Goal: Information Seeking & Learning: Learn about a topic

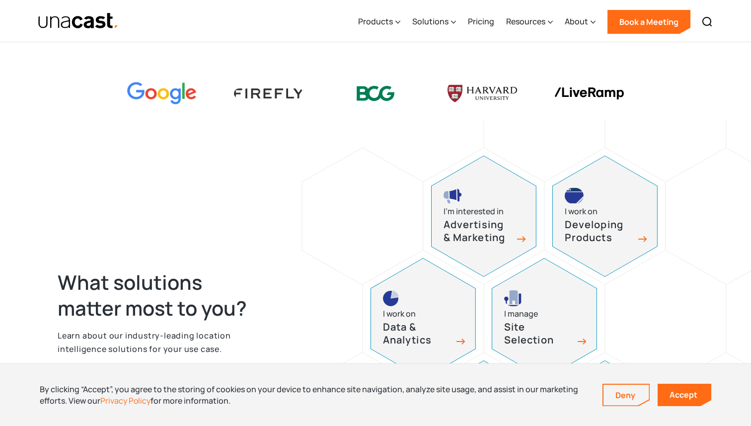
scroll to position [307, 0]
click at [453, 26] on icon at bounding box center [453, 22] width 5 height 10
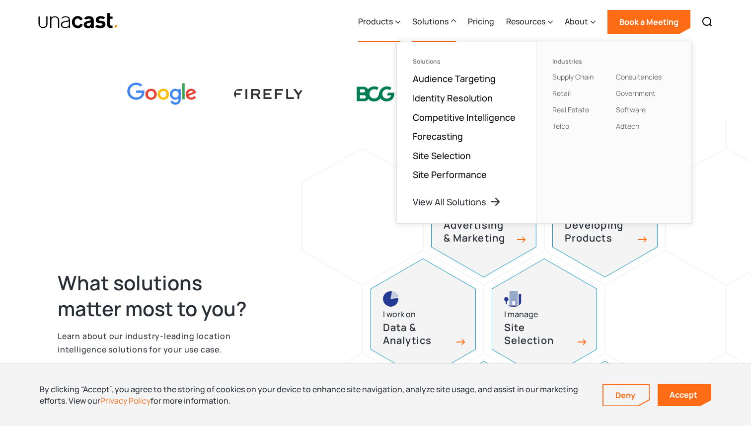
click at [401, 21] on icon at bounding box center [398, 22] width 4 height 2
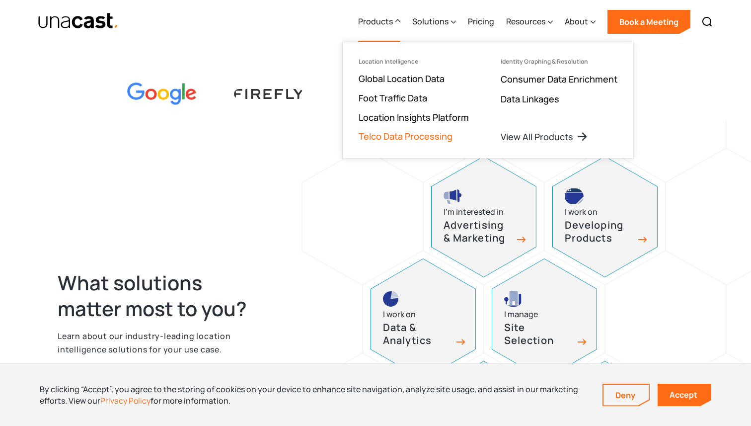
click at [394, 137] on link "Telco Data Processing" at bounding box center [406, 136] width 94 height 12
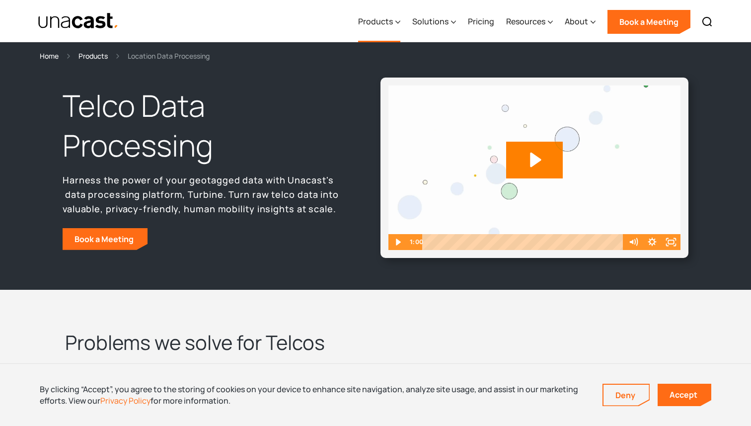
click at [400, 21] on icon at bounding box center [398, 22] width 5 height 10
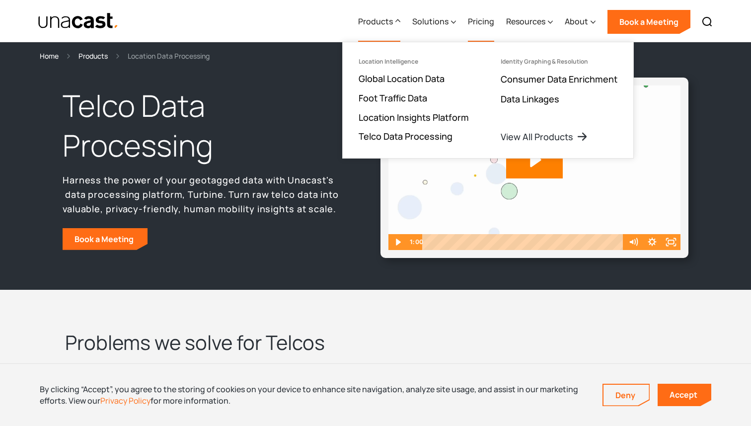
click at [482, 27] on link "Pricing" at bounding box center [481, 21] width 26 height 41
